Goal: Task Accomplishment & Management: Use online tool/utility

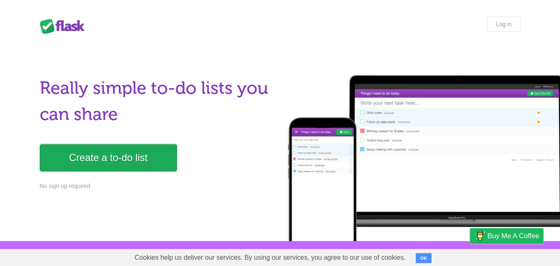
click at [137, 156] on link "Create a to-do list" at bounding box center [108, 157] width 137 height 27
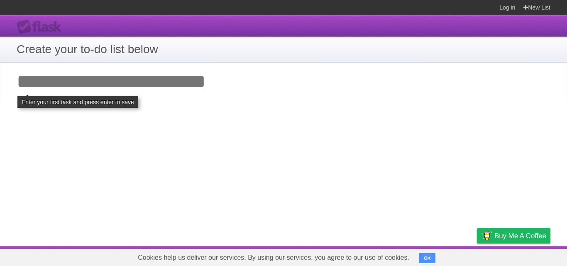
click at [190, 77] on input "Add your first task" at bounding box center [283, 82] width 567 height 38
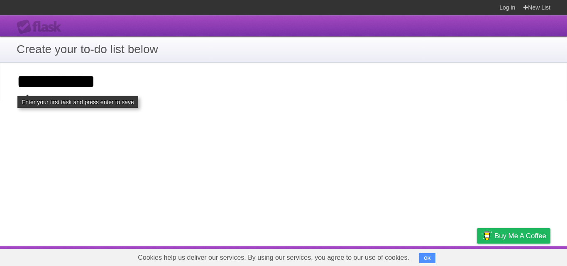
type input "**********"
click input "**********" at bounding box center [0, 0] width 0 height 0
